Goal: Task Accomplishment & Management: Use online tool/utility

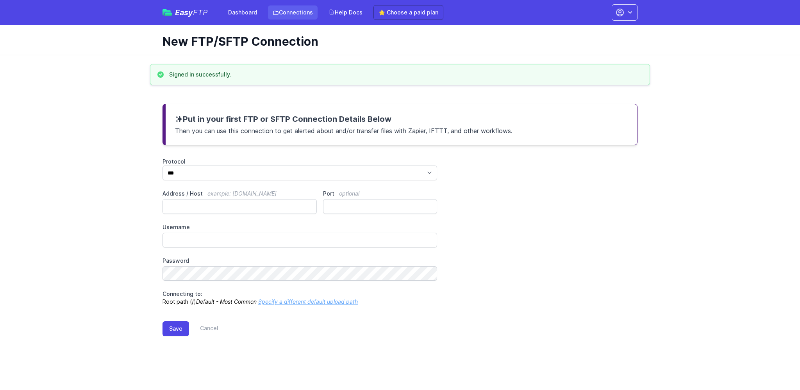
click at [292, 18] on link "Connections" at bounding box center [293, 12] width 50 height 14
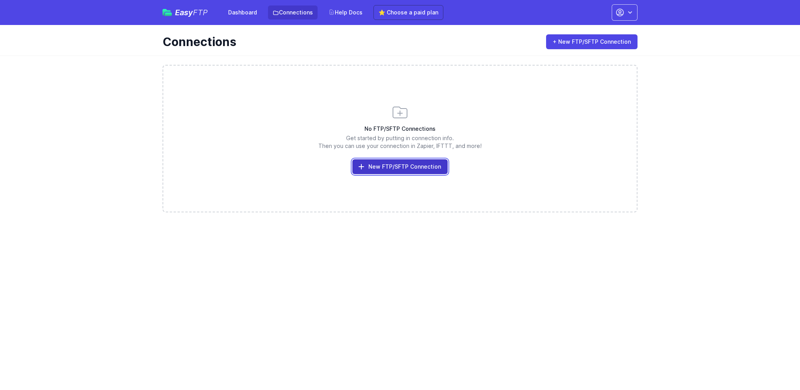
click at [410, 163] on link "New FTP/SFTP Connection" at bounding box center [400, 166] width 95 height 15
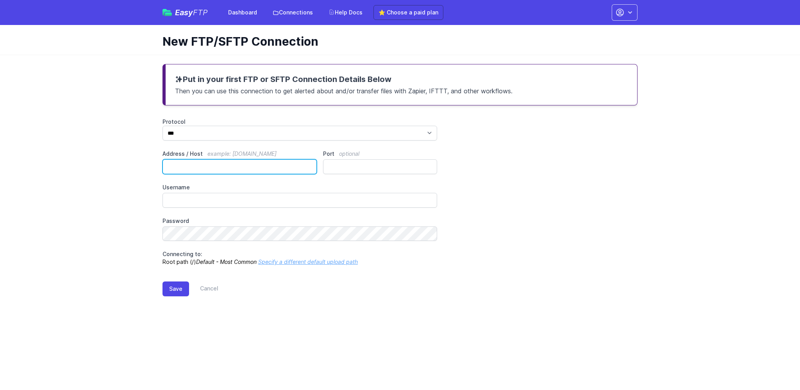
click at [194, 169] on input "Address / Host example: ftp.mydomain.com" at bounding box center [240, 166] width 154 height 15
paste input "**********"
type input "**********"
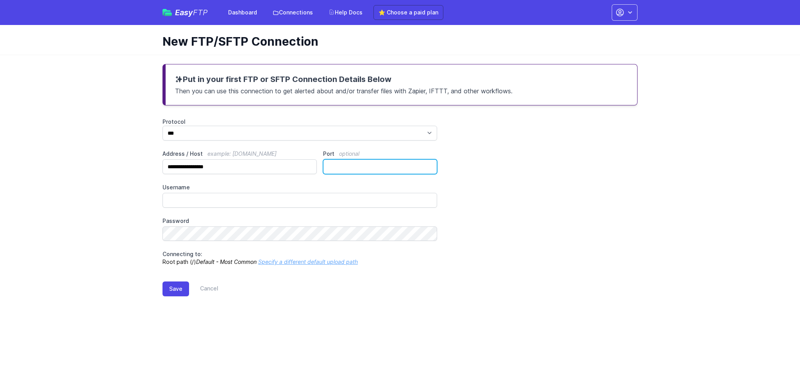
click at [367, 170] on input "Port optional" at bounding box center [380, 166] width 114 height 15
type input "**"
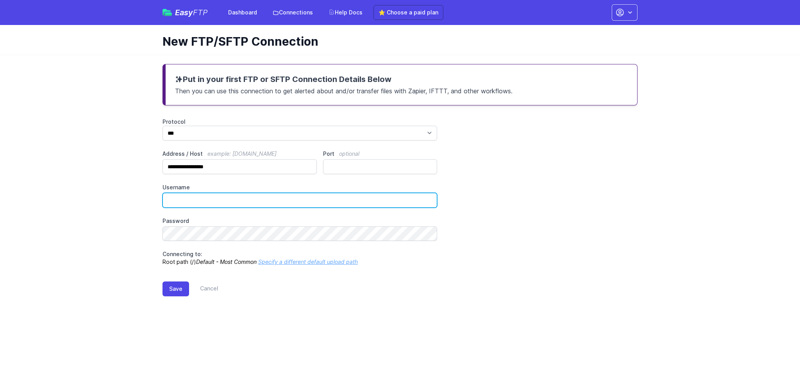
click at [240, 204] on input "Username" at bounding box center [300, 200] width 275 height 15
type input "******"
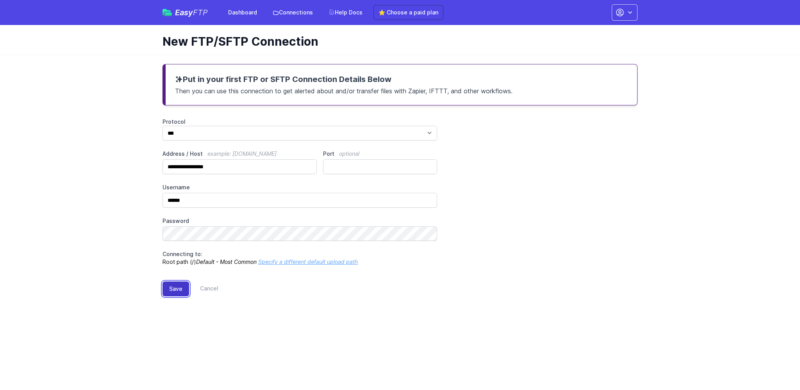
click at [169, 289] on button "Save" at bounding box center [176, 289] width 27 height 15
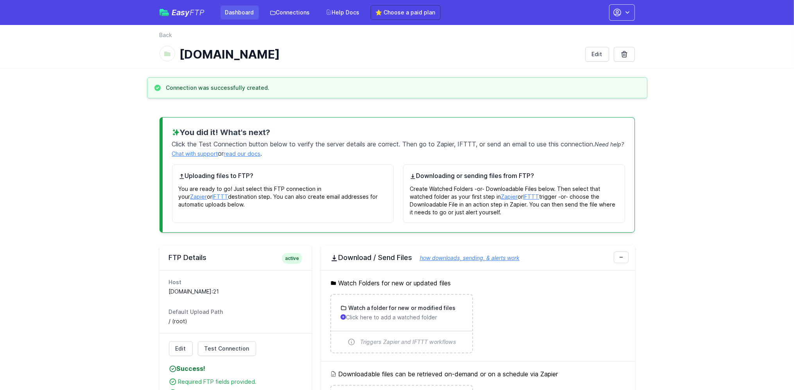
click at [238, 15] on link "Dashboard" at bounding box center [239, 12] width 38 height 14
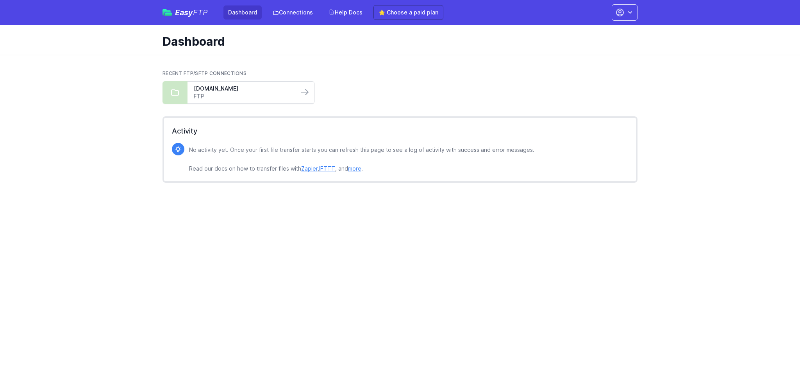
click at [281, 93] on link "FTP" at bounding box center [243, 97] width 98 height 8
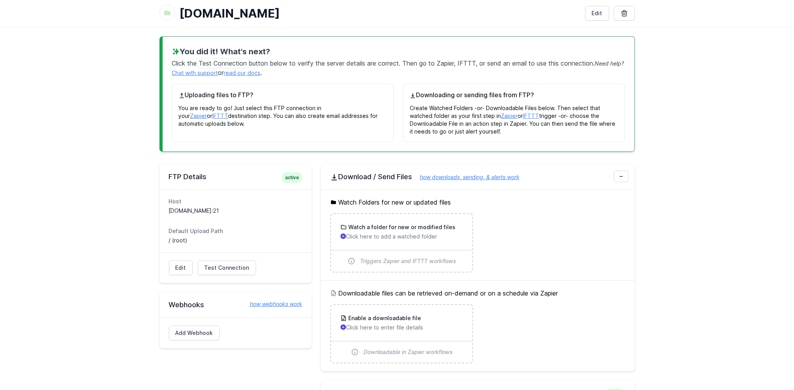
scroll to position [82, 0]
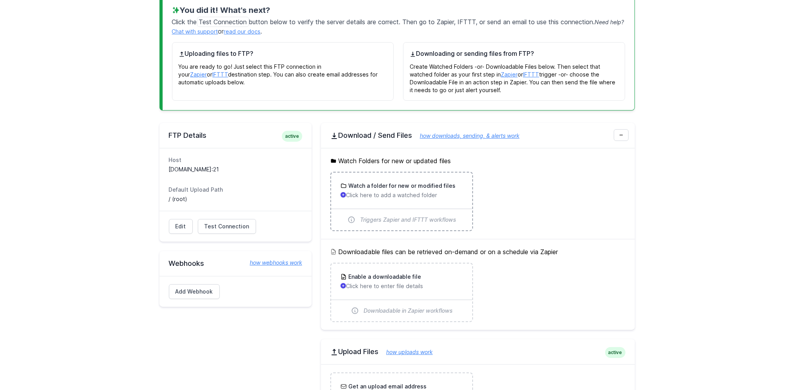
click at [372, 188] on h3 "Watch a folder for new or modified files" at bounding box center [401, 186] width 109 height 8
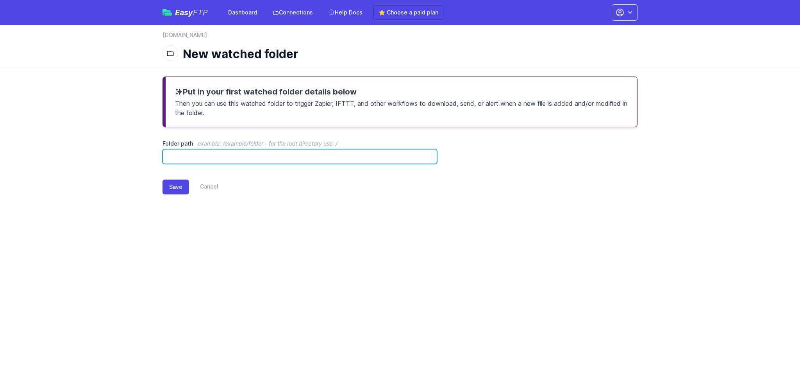
click at [201, 152] on input "Folder path example: /example/folder - for the root directory use: /" at bounding box center [300, 156] width 275 height 15
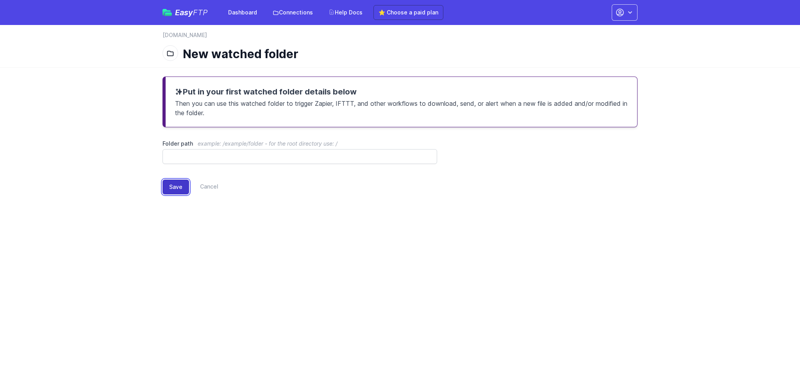
click at [177, 191] on button "Save" at bounding box center [176, 187] width 27 height 15
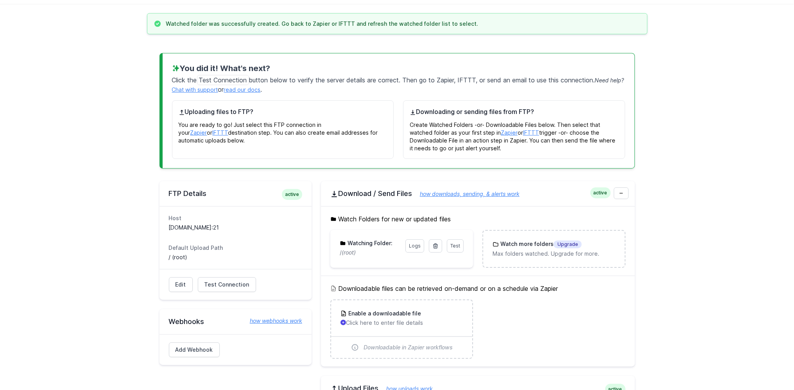
scroll to position [82, 0]
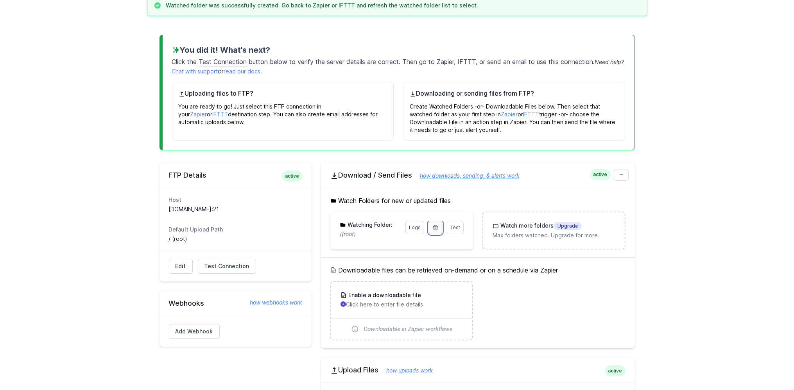
click at [437, 227] on icon at bounding box center [435, 228] width 6 height 6
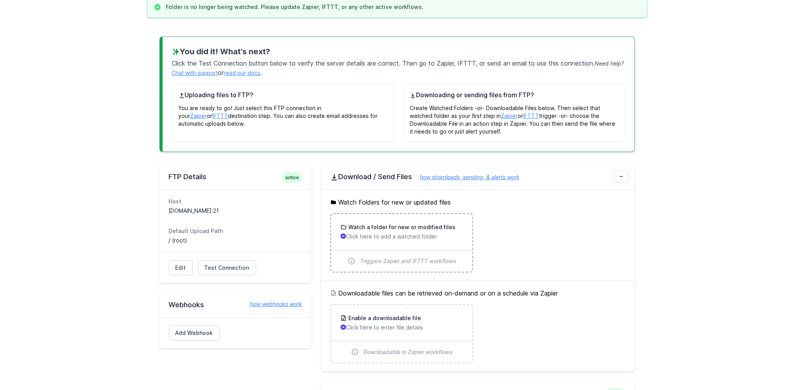
scroll to position [82, 0]
click at [381, 227] on h3 "Watch a folder for new or modified files" at bounding box center [401, 226] width 109 height 8
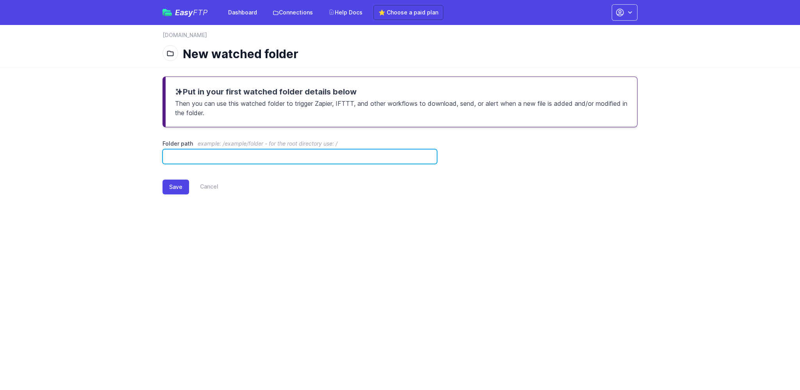
click at [168, 158] on input "Folder path example: /example/folder - for the root directory use: /" at bounding box center [300, 156] width 275 height 15
paste input "**********"
type input "**********"
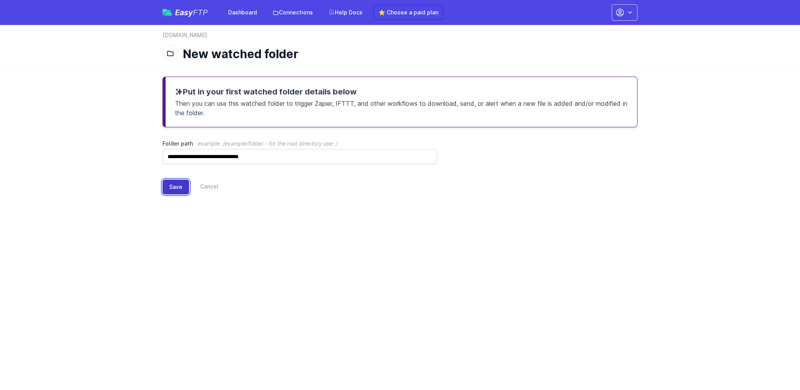
click at [175, 190] on button "Save" at bounding box center [176, 187] width 27 height 15
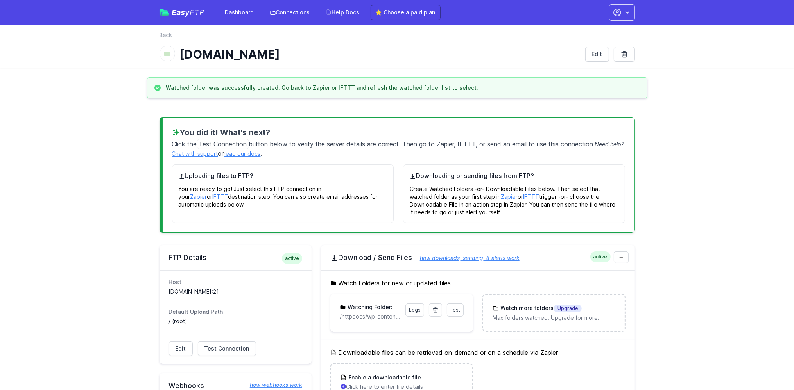
scroll to position [41, 0]
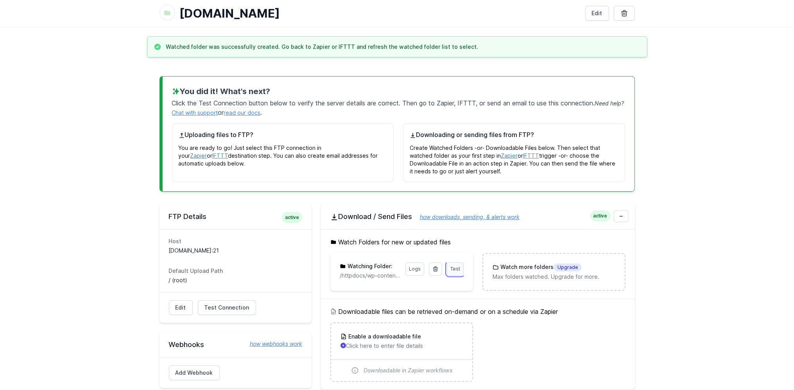
click at [455, 268] on span "Test" at bounding box center [455, 269] width 10 height 6
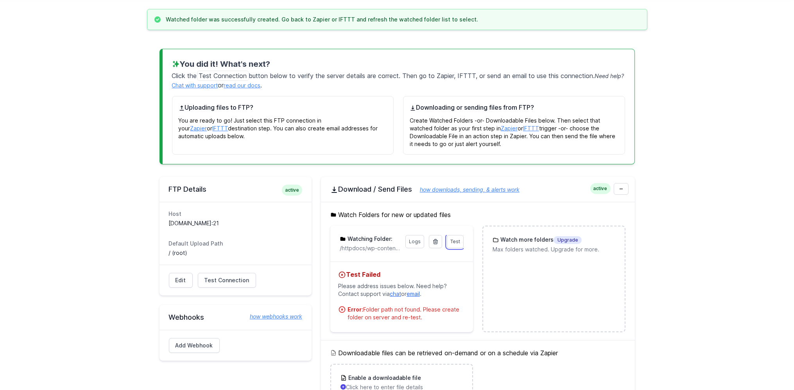
scroll to position [82, 0]
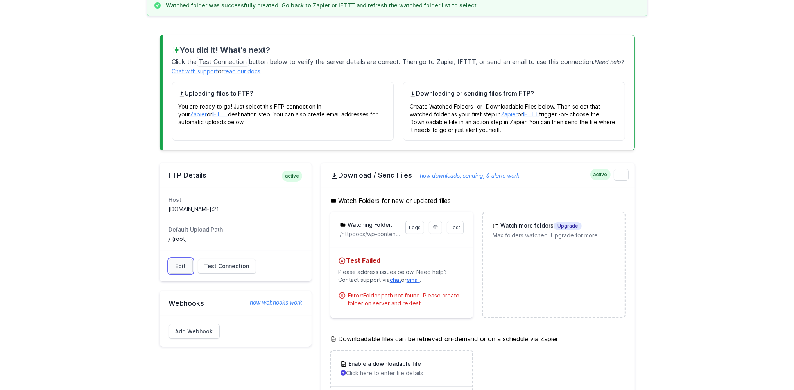
click at [187, 264] on link "Edit" at bounding box center [181, 266] width 24 height 15
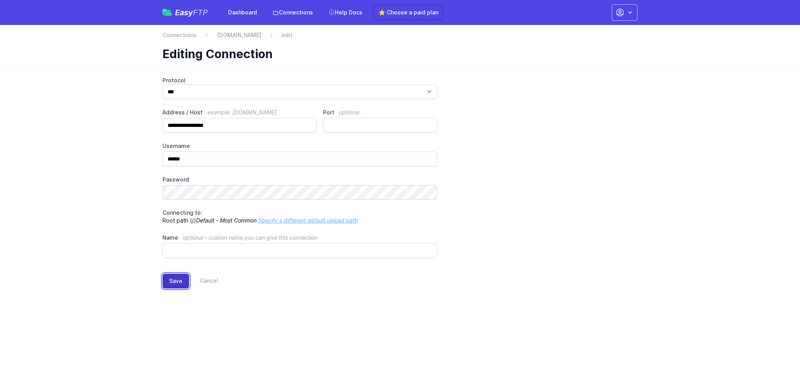
click at [181, 280] on button "Save" at bounding box center [176, 281] width 27 height 15
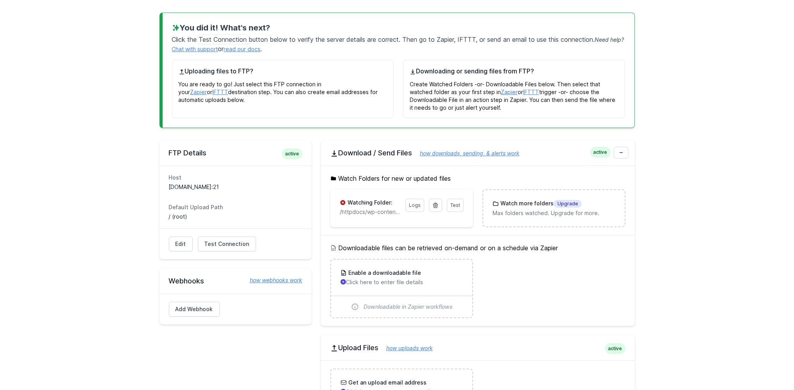
scroll to position [123, 0]
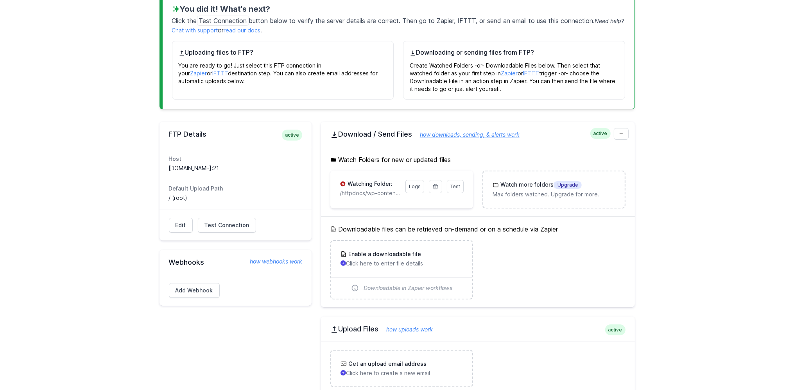
click at [376, 190] on p "/httpdocs/wp-content/uploads/exports" at bounding box center [370, 194] width 61 height 8
click at [372, 182] on h3 "Watching Folder:" at bounding box center [369, 184] width 47 height 8
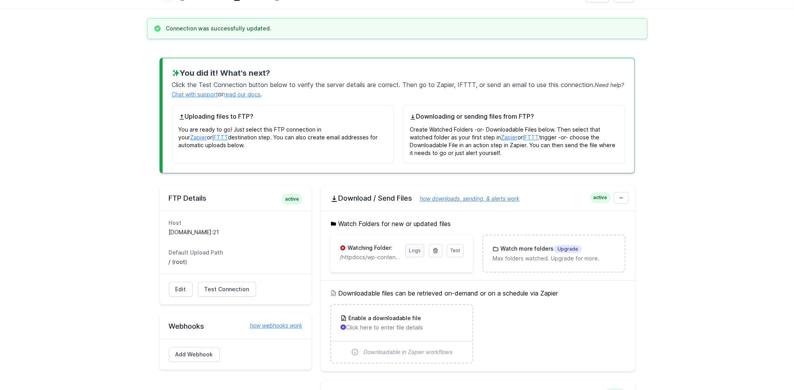
scroll to position [53, 0]
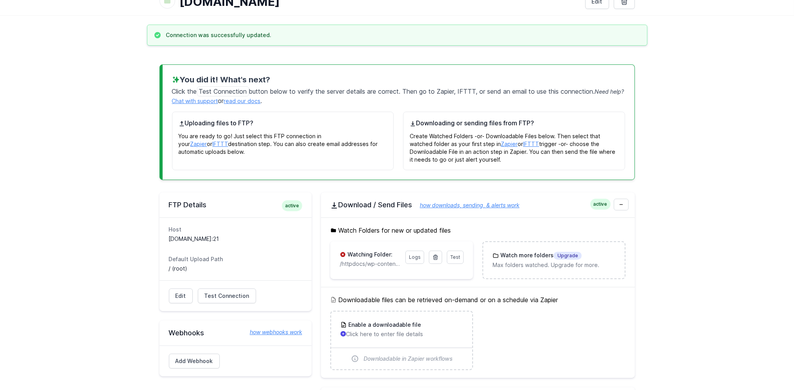
click at [445, 206] on link "how downloads, sending, & alerts work" at bounding box center [465, 205] width 107 height 7
click at [438, 260] on link at bounding box center [435, 257] width 13 height 13
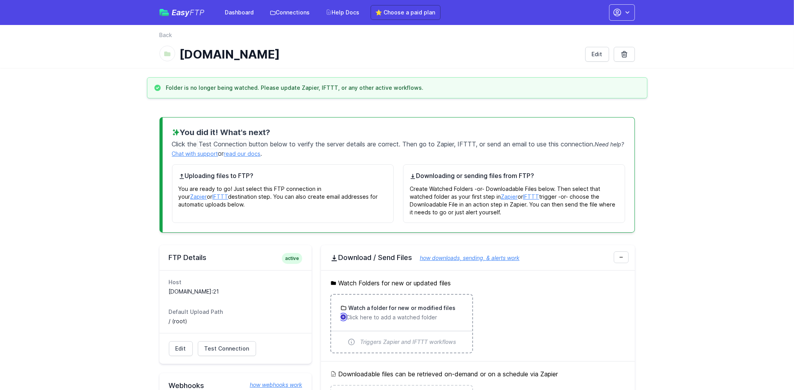
click at [342, 317] on icon "button" at bounding box center [343, 317] width 5 height 5
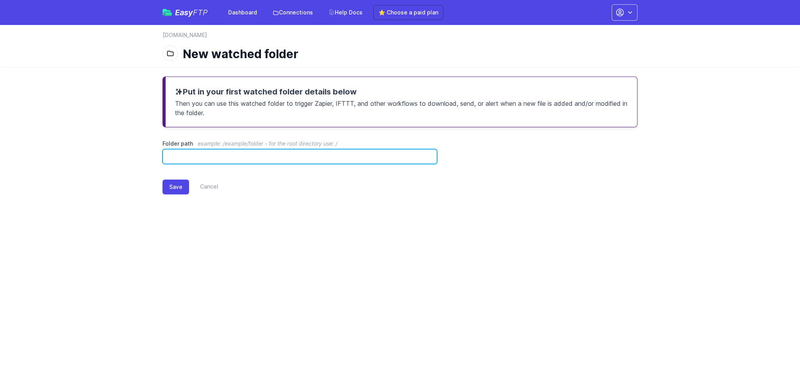
click at [237, 157] on input "Folder path example: /example/folder - for the root directory use: /" at bounding box center [300, 156] width 275 height 15
paste input "**********"
type input "**********"
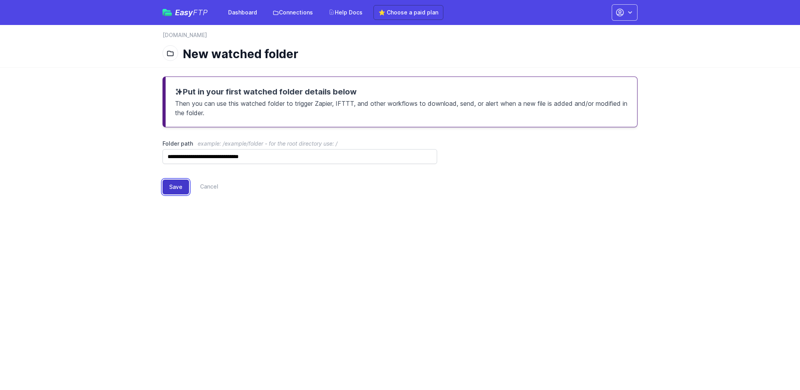
click at [178, 191] on button "Save" at bounding box center [176, 187] width 27 height 15
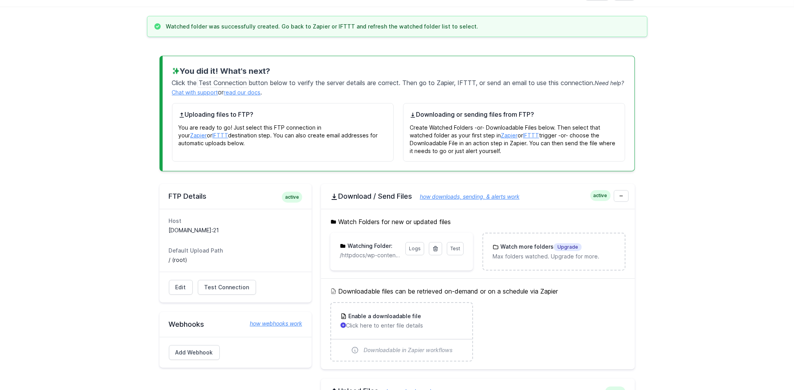
scroll to position [82, 0]
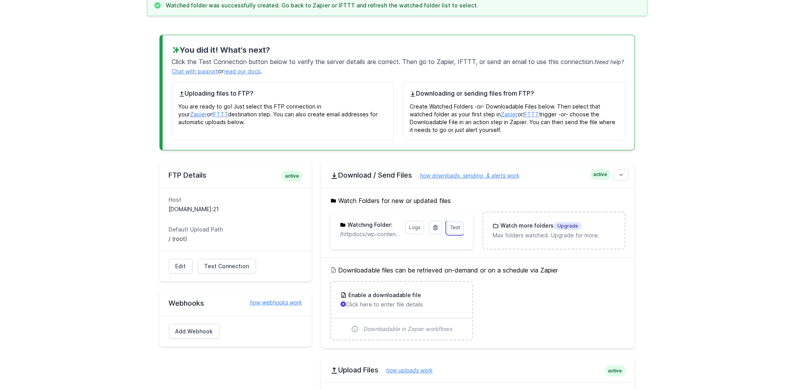
click at [460, 229] on span "Test" at bounding box center [455, 228] width 10 height 6
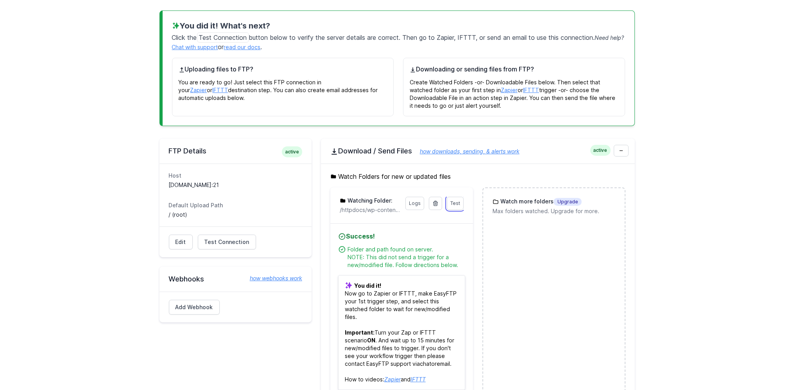
scroll to position [123, 0]
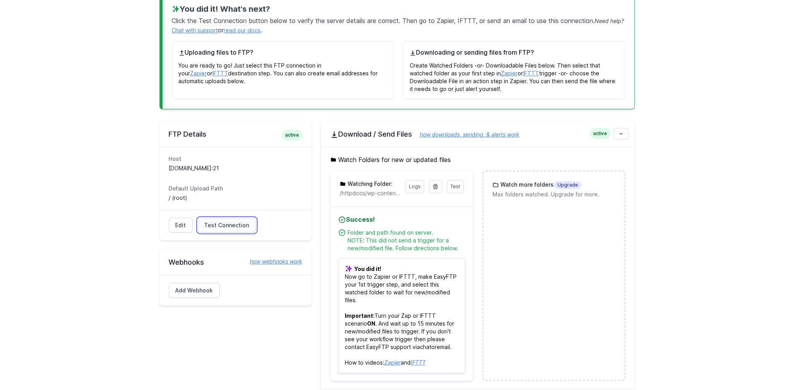
click at [236, 228] on span "Test Connection" at bounding box center [226, 226] width 45 height 8
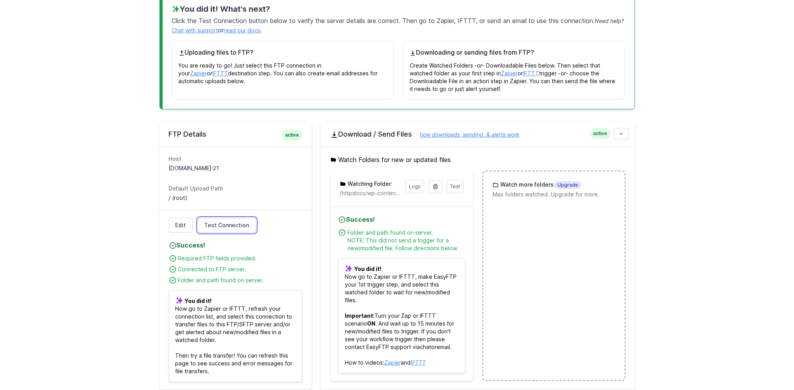
scroll to position [41, 0]
